Goal: Task Accomplishment & Management: Manage account settings

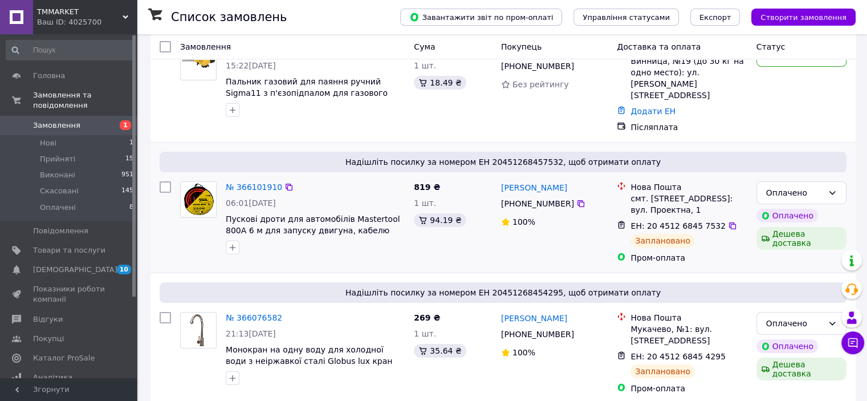
scroll to position [171, 0]
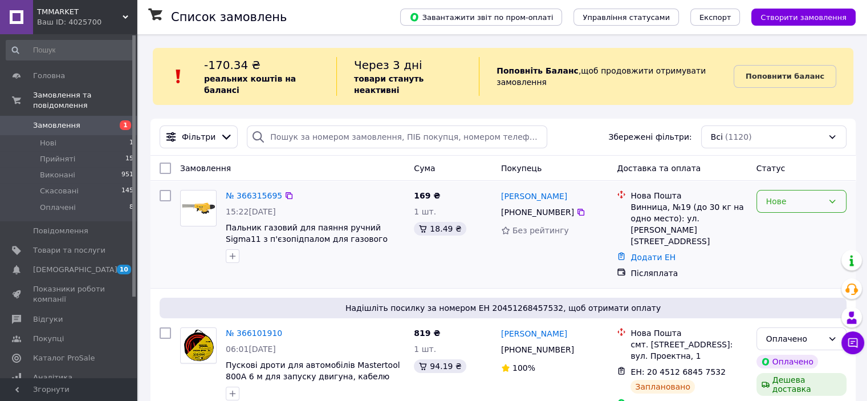
click at [795, 195] on div "Нове" at bounding box center [794, 201] width 57 height 13
click at [791, 214] on li "Прийнято" at bounding box center [800, 215] width 89 height 21
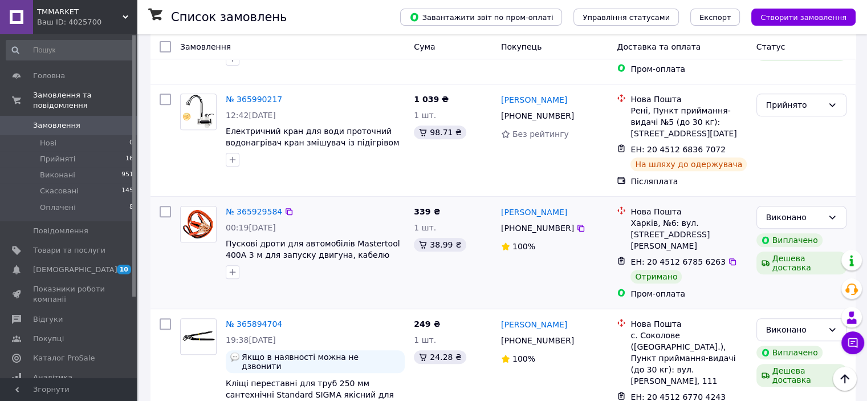
scroll to position [513, 0]
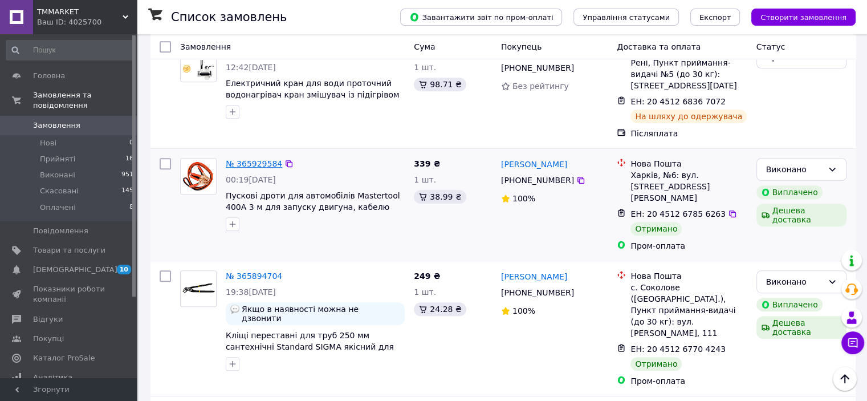
click at [254, 159] on link "№ 365929584" at bounding box center [254, 163] width 56 height 9
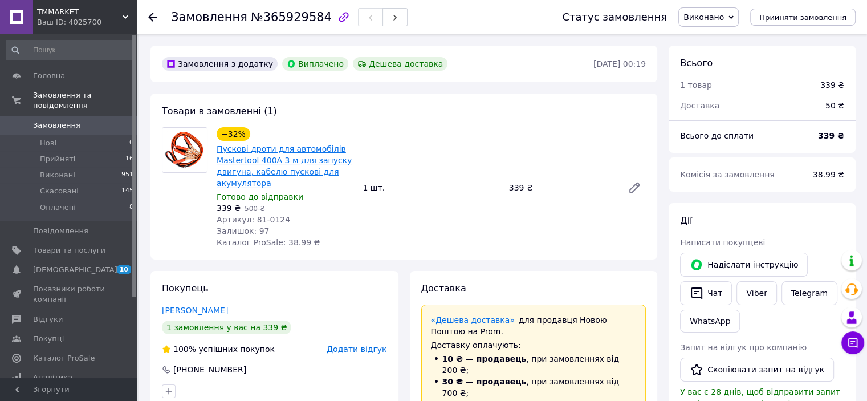
scroll to position [67, 0]
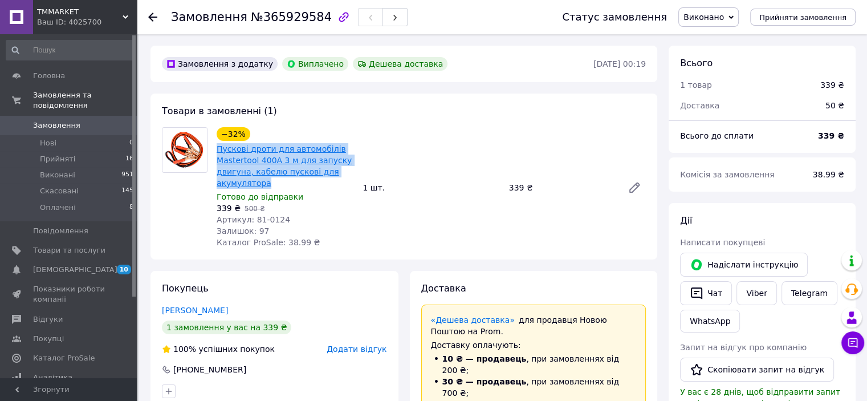
drag, startPoint x: 285, startPoint y: 182, endPoint x: 217, endPoint y: 150, distance: 75.2
click at [217, 150] on span "Пускові дроти для автомобілів Mastertool 400A 3 м для запуску двигуна, кабелю п…" at bounding box center [285, 166] width 137 height 46
copy link "Пускові дроти для автомобілів Mastertool 400A 3 м для запуску двигуна, кабелю п…"
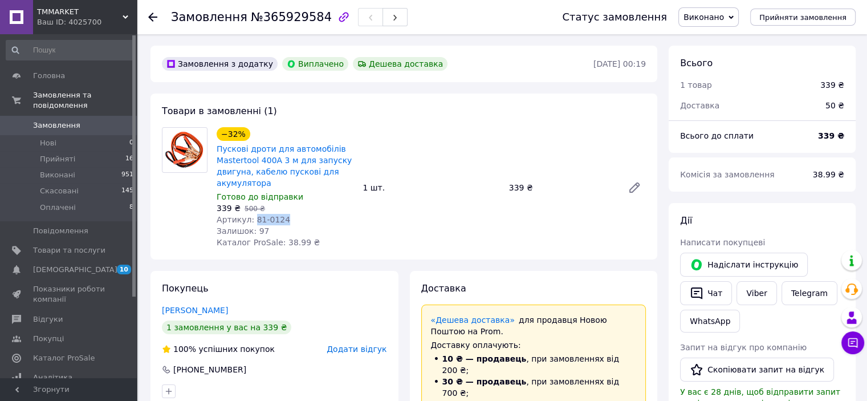
drag, startPoint x: 250, startPoint y: 218, endPoint x: 341, endPoint y: 217, distance: 91.2
click at [340, 217] on div "Артикул: 81-0124" at bounding box center [285, 219] width 137 height 11
copy span "81-0124"
click at [57, 120] on span "Замовлення" at bounding box center [56, 125] width 47 height 10
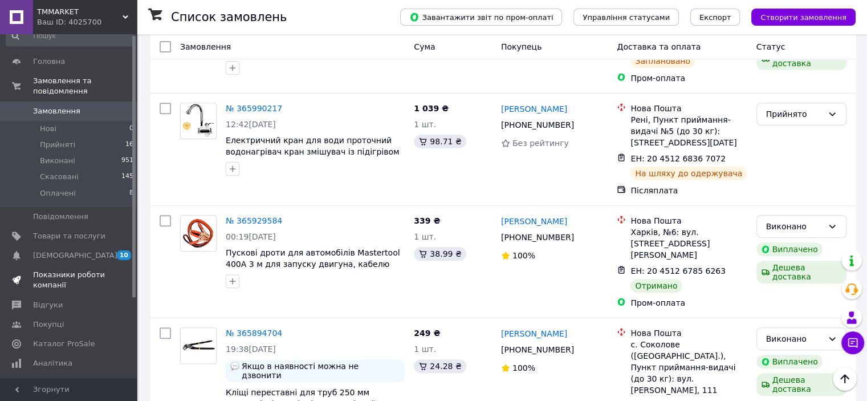
scroll to position [57, 0]
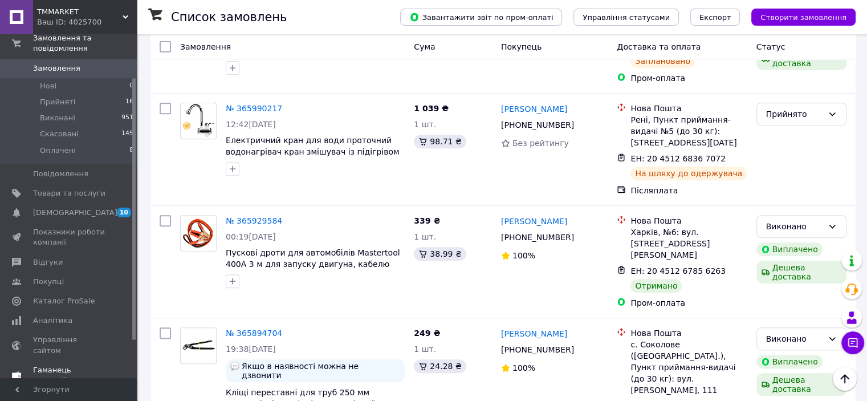
click at [89, 365] on span "Гаманець компанії" at bounding box center [69, 375] width 72 height 21
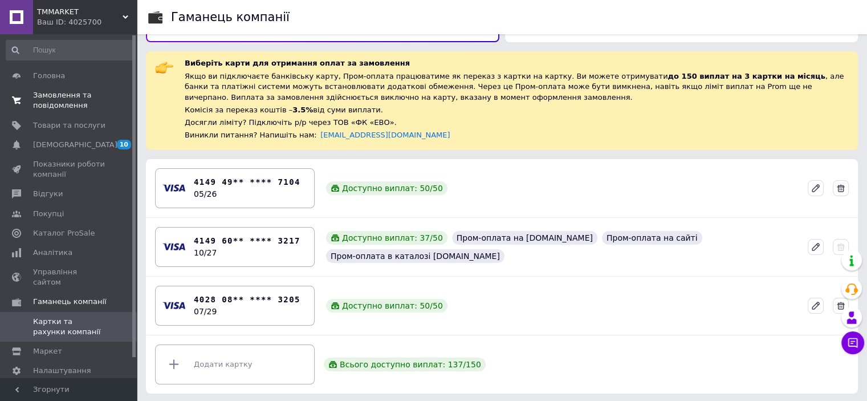
click at [77, 95] on span "Замовлення та повідомлення" at bounding box center [69, 100] width 72 height 21
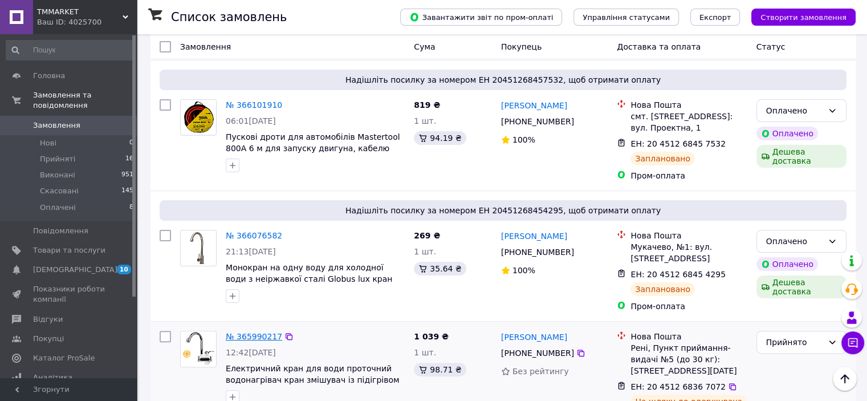
click at [264, 332] on link "№ 365990217" at bounding box center [254, 336] width 56 height 9
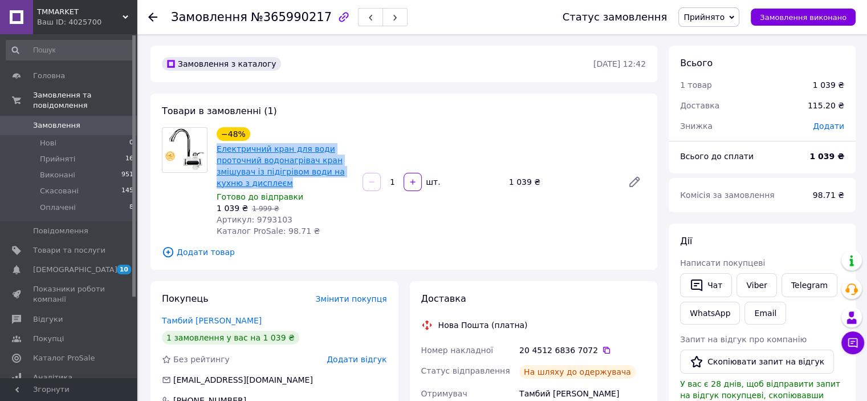
drag, startPoint x: 278, startPoint y: 186, endPoint x: 217, endPoint y: 150, distance: 71.5
click at [217, 150] on span "Електричний кран для води проточний водонагрівач кран змішувач із підігрівом во…" at bounding box center [285, 166] width 137 height 46
copy link "Електричний кран для води проточний водонагрівач кран змішувач із підігрівом во…"
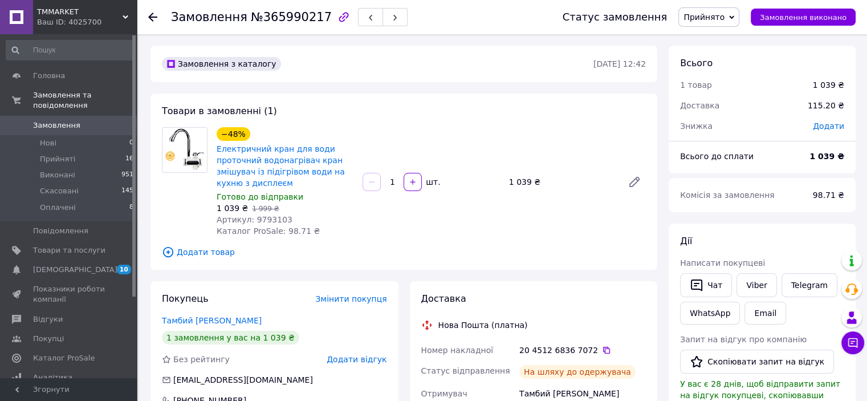
click at [261, 218] on span "Артикул: 9793103" at bounding box center [255, 219] width 76 height 9
copy span "9793103"
click at [63, 120] on span "Замовлення" at bounding box center [56, 125] width 47 height 10
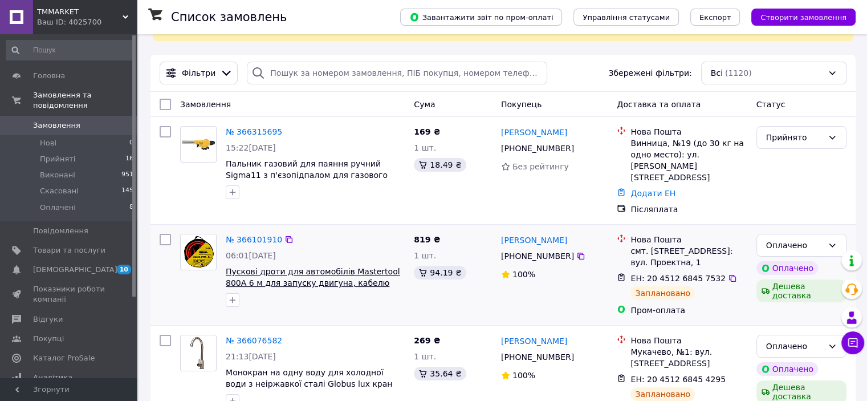
scroll to position [171, 0]
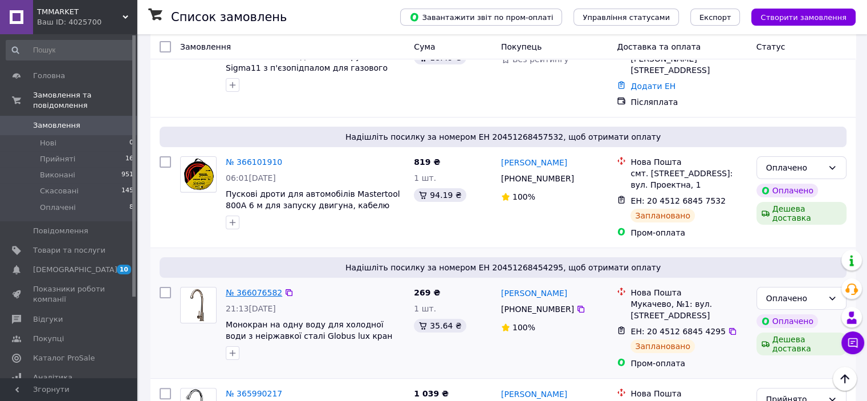
click at [259, 288] on link "№ 366076582" at bounding box center [254, 292] width 56 height 9
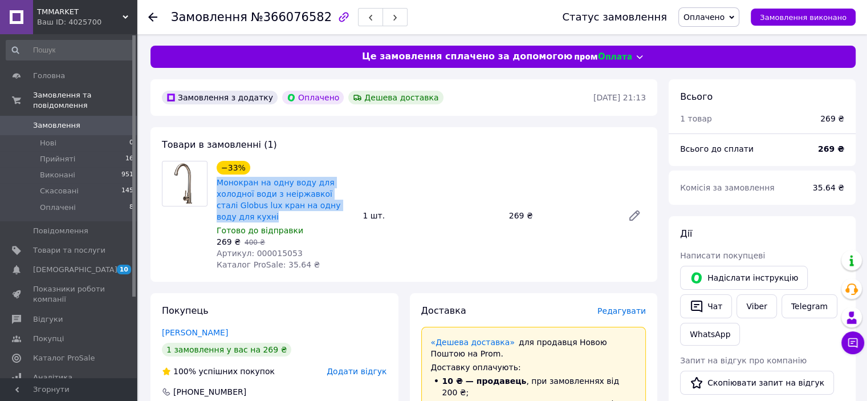
drag, startPoint x: 246, startPoint y: 220, endPoint x: 214, endPoint y: 185, distance: 46.8
click at [214, 185] on div "−33% Монокран на одну воду для холодної води з неіржавкої сталі Globus lux кран…" at bounding box center [285, 215] width 146 height 114
copy link "Монокран на одну воду для холодної води з неіржавкої сталі Globus lux кран на о…"
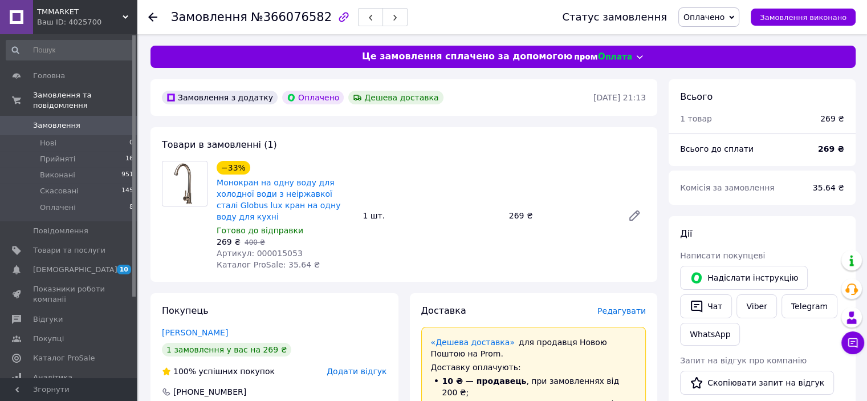
click at [284, 249] on span "Артикул: 000015053" at bounding box center [260, 252] width 86 height 9
click at [281, 250] on span "Артикул: 000015053" at bounding box center [260, 252] width 86 height 9
copy span "000015053"
click at [87, 116] on link "Замовлення 0" at bounding box center [70, 125] width 140 height 19
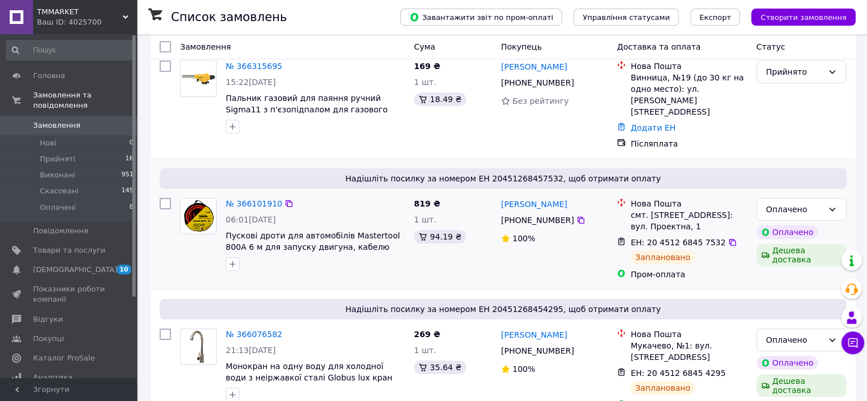
scroll to position [171, 0]
